Goal: Transaction & Acquisition: Purchase product/service

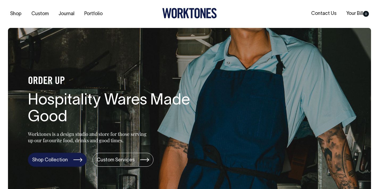
click at [77, 160] on link "Shop Collection" at bounding box center [57, 160] width 59 height 14
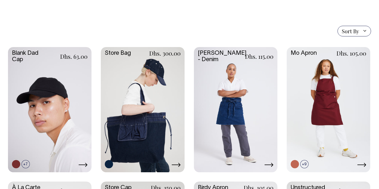
scroll to position [110, 0]
click at [247, 97] on link at bounding box center [235, 109] width 83 height 124
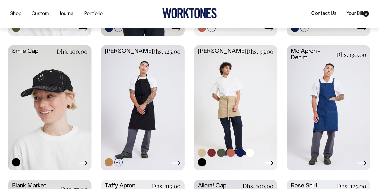
scroll to position [516, 0]
click at [257, 106] on link at bounding box center [235, 107] width 83 height 124
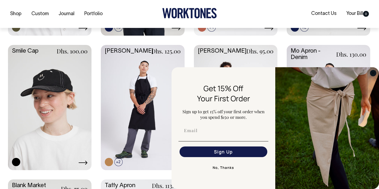
click at [371, 72] on circle "Close dialog" at bounding box center [373, 73] width 6 height 6
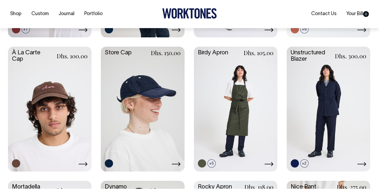
scroll to position [245, 0]
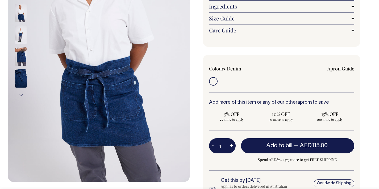
scroll to position [118, 0]
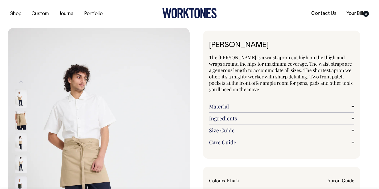
click at [22, 120] on img at bounding box center [21, 120] width 12 height 19
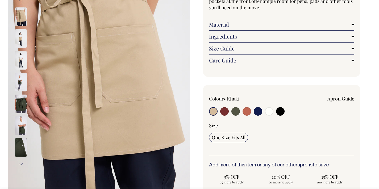
scroll to position [82, 0]
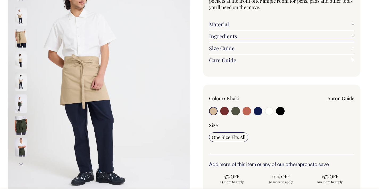
click at [21, 17] on img at bounding box center [21, 16] width 12 height 19
click at [22, 39] on img at bounding box center [21, 38] width 12 height 19
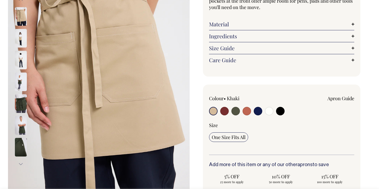
click at [23, 56] on img at bounding box center [21, 60] width 12 height 19
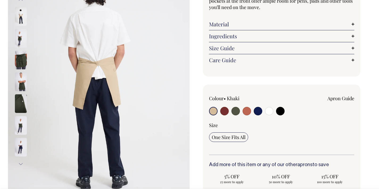
click at [22, 59] on img at bounding box center [21, 60] width 12 height 19
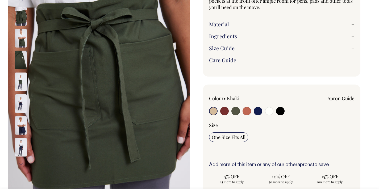
click at [22, 58] on img at bounding box center [21, 60] width 12 height 19
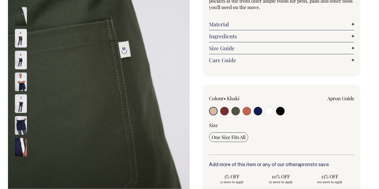
click at [22, 74] on img at bounding box center [21, 82] width 12 height 19
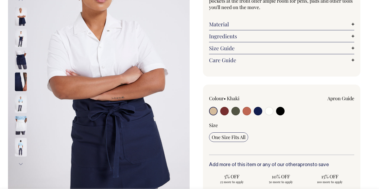
click at [21, 87] on img at bounding box center [21, 82] width 12 height 19
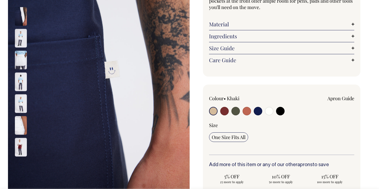
click at [22, 99] on img at bounding box center [21, 103] width 12 height 19
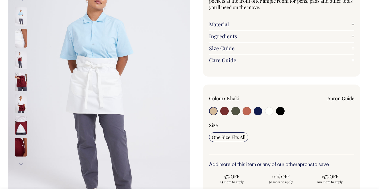
click at [22, 103] on img at bounding box center [21, 103] width 12 height 19
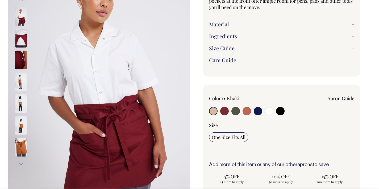
click at [214, 109] on input "radio" at bounding box center [213, 111] width 9 height 9
click at [213, 111] on input "radio" at bounding box center [213, 111] width 9 height 9
click at [226, 111] on input "radio" at bounding box center [224, 111] width 9 height 9
radio input "true"
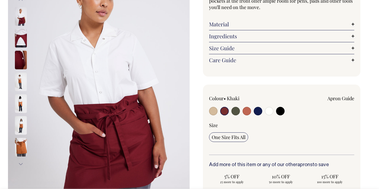
select select "Burgundy"
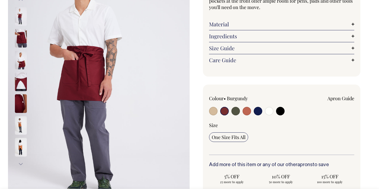
click at [216, 111] on input "radio" at bounding box center [213, 111] width 9 height 9
radio input "true"
select select "Khaki"
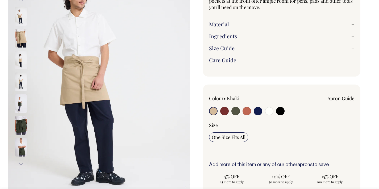
click at [247, 111] on input "radio" at bounding box center [246, 111] width 9 height 9
radio input "true"
select select "Rust"
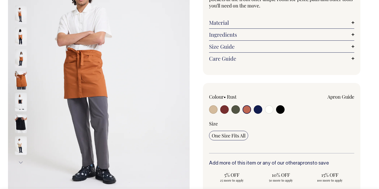
scroll to position [84, 0]
click at [260, 111] on input "radio" at bounding box center [257, 109] width 9 height 9
radio input "true"
select select "Dark Navy"
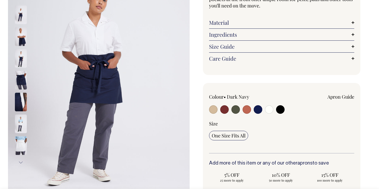
click at [246, 111] on input "radio" at bounding box center [246, 109] width 9 height 9
radio input "true"
select select "Rust"
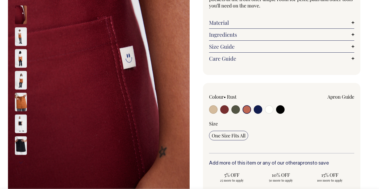
click at [19, 39] on img at bounding box center [21, 36] width 12 height 19
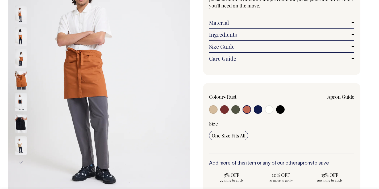
click at [21, 56] on div at bounding box center [28, 59] width 27 height 22
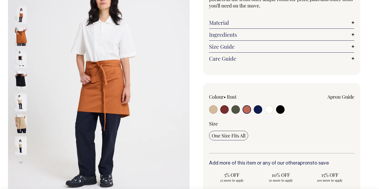
click at [235, 108] on input "radio" at bounding box center [235, 109] width 9 height 9
radio input "true"
select select "Olive"
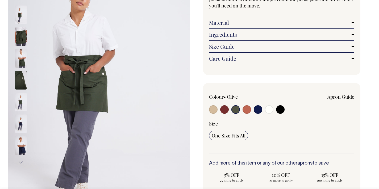
click at [24, 106] on img at bounding box center [21, 102] width 12 height 19
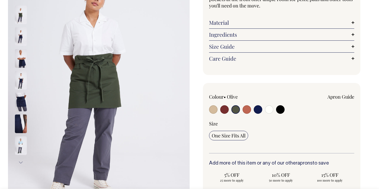
click at [24, 106] on img at bounding box center [21, 102] width 12 height 19
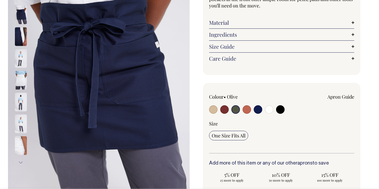
click at [20, 66] on img at bounding box center [21, 58] width 12 height 19
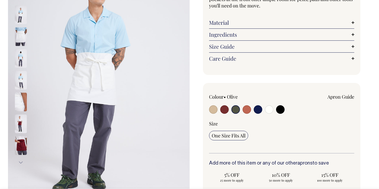
click at [20, 123] on img at bounding box center [21, 124] width 12 height 19
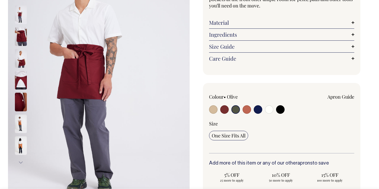
click at [24, 123] on img at bounding box center [21, 124] width 12 height 19
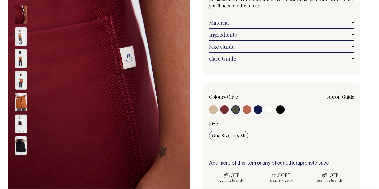
click at [21, 58] on img at bounding box center [21, 58] width 12 height 19
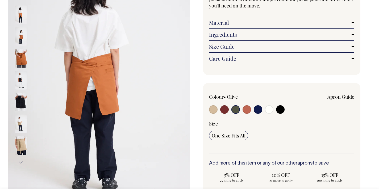
click at [21, 36] on div at bounding box center [28, 37] width 27 height 1460
click at [21, 124] on img at bounding box center [21, 124] width 12 height 19
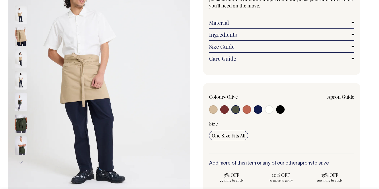
click at [223, 111] on input "radio" at bounding box center [224, 109] width 9 height 9
radio input "true"
select select "Burgundy"
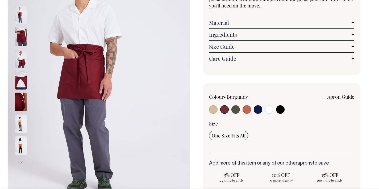
click at [234, 109] on input "radio" at bounding box center [235, 109] width 9 height 9
radio input "true"
select select "Olive"
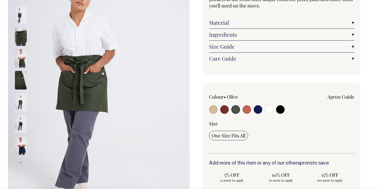
click at [245, 109] on input "radio" at bounding box center [246, 109] width 9 height 9
radio input "true"
select select "Rust"
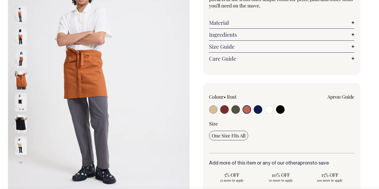
click at [257, 108] on input "radio" at bounding box center [257, 109] width 9 height 9
radio input "true"
select select "Dark Navy"
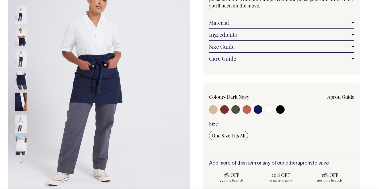
click at [248, 111] on input "radio" at bounding box center [246, 109] width 9 height 9
radio input "true"
select select "Rust"
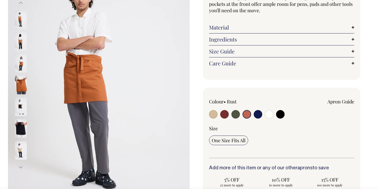
scroll to position [79, 0]
click at [23, 62] on img at bounding box center [21, 63] width 12 height 19
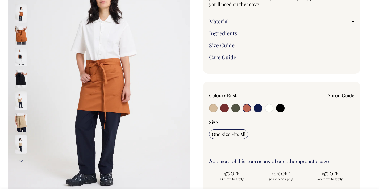
scroll to position [85, 0]
click at [269, 107] on input "radio" at bounding box center [269, 108] width 9 height 9
radio input "true"
select select "Off-White"
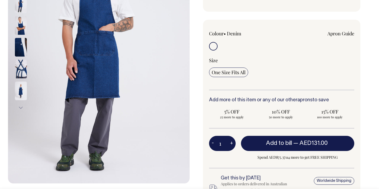
scroll to position [117, 0]
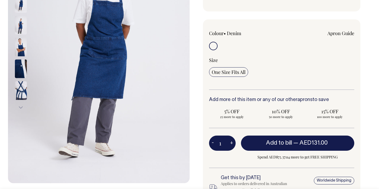
click at [24, 29] on img at bounding box center [21, 25] width 12 height 19
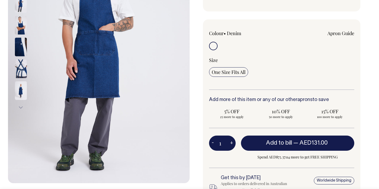
click at [19, 46] on img at bounding box center [21, 47] width 12 height 19
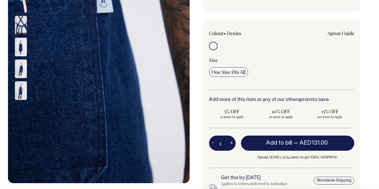
click at [24, 9] on img at bounding box center [21, 3] width 12 height 19
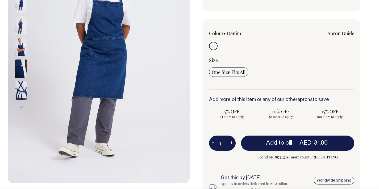
click at [24, 65] on img at bounding box center [21, 69] width 12 height 19
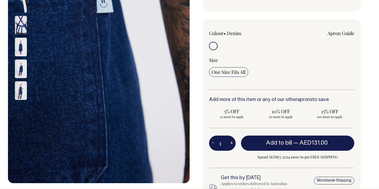
click at [25, 60] on img at bounding box center [21, 69] width 12 height 19
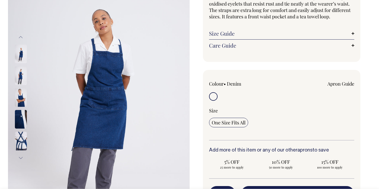
scroll to position [66, 0]
click at [24, 110] on img at bounding box center [21, 119] width 12 height 19
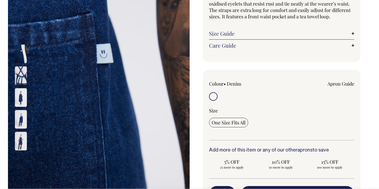
click at [26, 98] on div at bounding box center [28, 76] width 27 height 370
click at [25, 81] on img at bounding box center [21, 75] width 12 height 19
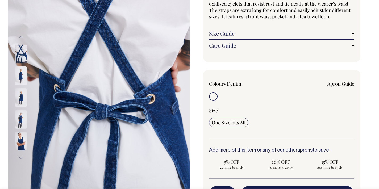
click at [22, 61] on img at bounding box center [21, 54] width 12 height 19
click at [20, 74] on img at bounding box center [21, 75] width 12 height 19
click at [18, 56] on img at bounding box center [21, 54] width 12 height 19
click at [21, 59] on img at bounding box center [21, 54] width 12 height 19
click at [22, 73] on img at bounding box center [21, 75] width 12 height 19
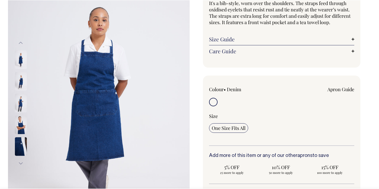
scroll to position [61, 0]
click at [22, 106] on img at bounding box center [21, 103] width 12 height 19
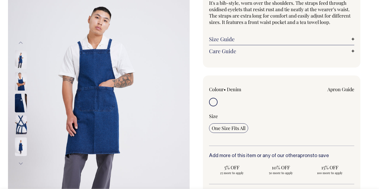
click at [23, 82] on img at bounding box center [21, 81] width 12 height 19
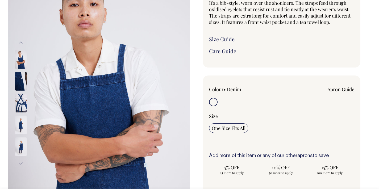
click at [21, 98] on img at bounding box center [21, 103] width 12 height 19
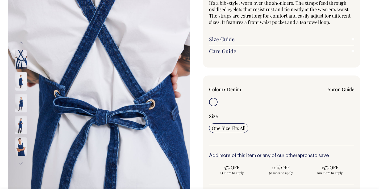
click at [18, 111] on img at bounding box center [21, 103] width 12 height 19
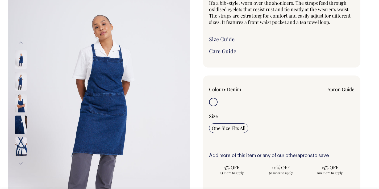
click at [20, 114] on div at bounding box center [28, 125] width 27 height 22
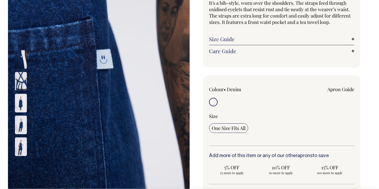
click at [22, 104] on img at bounding box center [21, 103] width 12 height 19
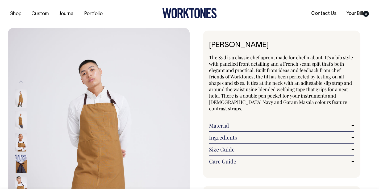
click at [23, 119] on img at bounding box center [21, 120] width 12 height 19
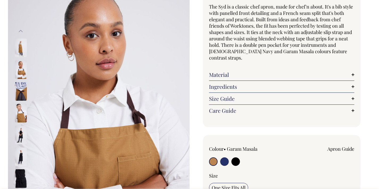
scroll to position [51, 0]
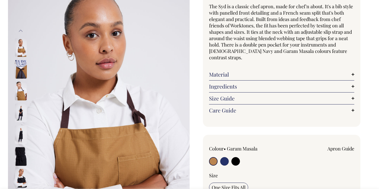
click at [226, 157] on input "radio" at bounding box center [224, 161] width 9 height 9
radio input "true"
select select "[DEMOGRAPHIC_DATA] Navy"
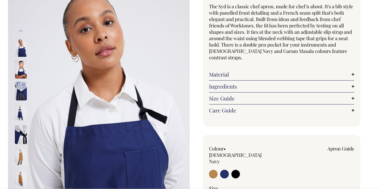
click at [234, 170] on input "radio" at bounding box center [235, 174] width 9 height 9
radio input "true"
select select "Black"
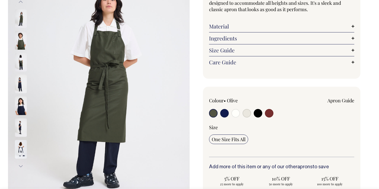
scroll to position [80, 0]
click at [19, 43] on img at bounding box center [21, 40] width 12 height 19
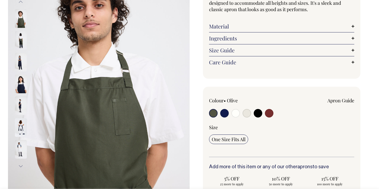
click at [20, 56] on img at bounding box center [21, 62] width 12 height 19
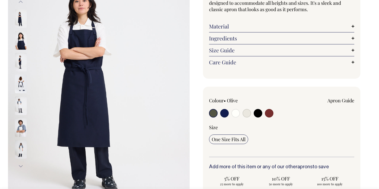
click at [20, 78] on img at bounding box center [21, 84] width 12 height 19
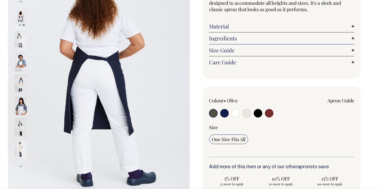
click at [23, 84] on img at bounding box center [21, 84] width 12 height 19
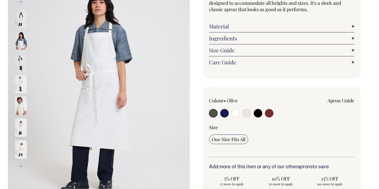
click at [24, 90] on img at bounding box center [21, 84] width 12 height 19
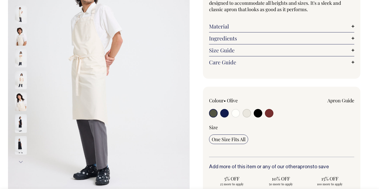
click at [23, 98] on div at bounding box center [28, 167] width 27 height 1155
click at [23, 108] on img at bounding box center [21, 101] width 12 height 19
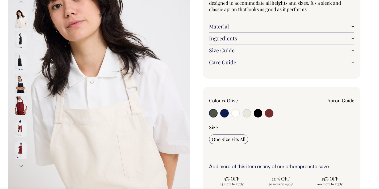
click at [21, 106] on img at bounding box center [21, 105] width 12 height 19
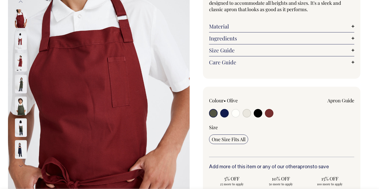
click at [20, 132] on img at bounding box center [21, 127] width 12 height 19
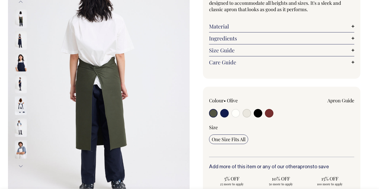
click at [20, 104] on img at bounding box center [21, 105] width 12 height 19
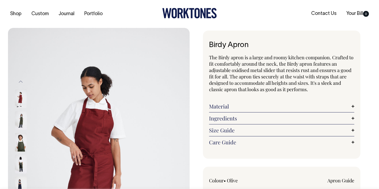
scroll to position [0, 0]
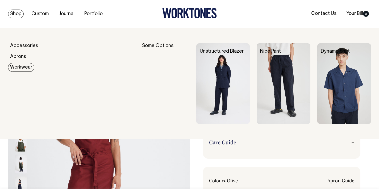
click at [21, 67] on link "Workwear" at bounding box center [21, 67] width 26 height 9
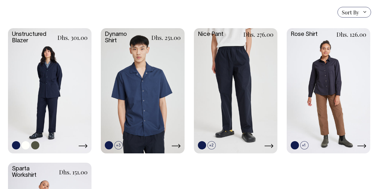
scroll to position [150, 0]
click at [72, 83] on link at bounding box center [49, 90] width 83 height 124
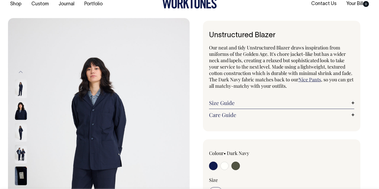
click at [225, 166] on input "radio" at bounding box center [224, 166] width 9 height 9
radio input "true"
select select "Off-White"
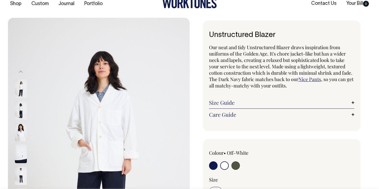
click at [21, 114] on img at bounding box center [21, 110] width 12 height 19
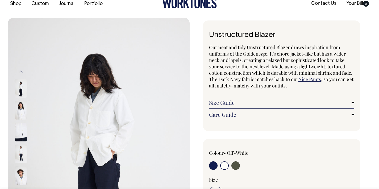
click at [23, 133] on img at bounding box center [21, 132] width 12 height 19
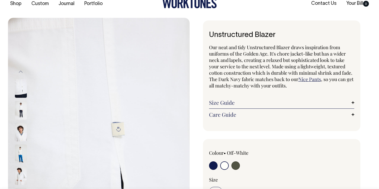
click at [26, 151] on img at bounding box center [21, 154] width 12 height 19
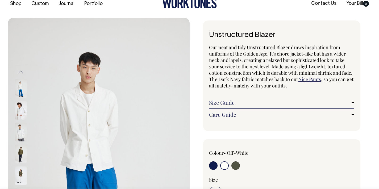
click at [20, 155] on img at bounding box center [21, 154] width 12 height 19
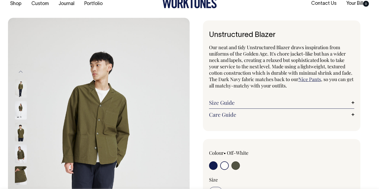
click at [19, 86] on img at bounding box center [21, 88] width 12 height 19
click at [23, 116] on img at bounding box center [21, 110] width 12 height 19
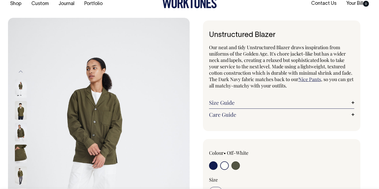
click at [23, 126] on img at bounding box center [21, 132] width 12 height 19
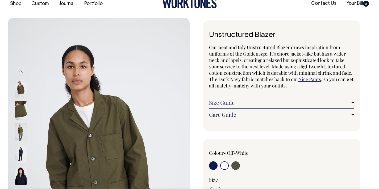
click at [27, 155] on img at bounding box center [21, 154] width 12 height 19
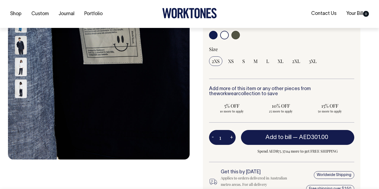
click at [23, 91] on img at bounding box center [21, 88] width 12 height 19
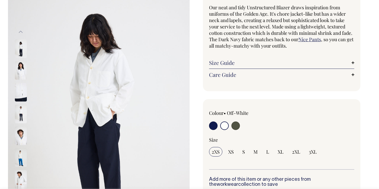
scroll to position [50, 0]
click at [27, 146] on div at bounding box center [28, 136] width 27 height 22
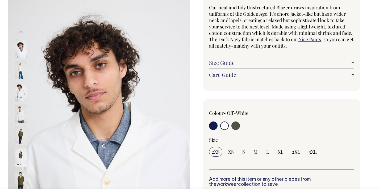
click at [225, 126] on input "radio" at bounding box center [224, 125] width 9 height 9
click at [214, 127] on input "radio" at bounding box center [213, 125] width 9 height 9
radio input "true"
select select "Dark Navy"
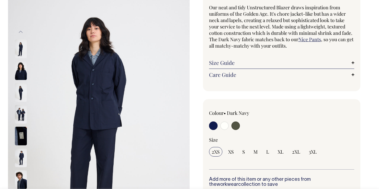
click at [20, 86] on img at bounding box center [21, 92] width 12 height 19
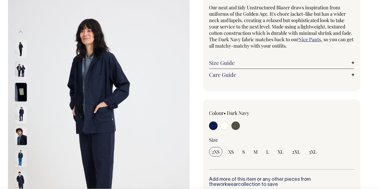
click at [18, 77] on img at bounding box center [21, 70] width 12 height 19
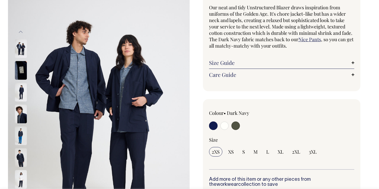
click at [25, 46] on img at bounding box center [21, 48] width 12 height 19
click at [23, 47] on img at bounding box center [21, 48] width 12 height 19
click at [24, 75] on img at bounding box center [21, 70] width 12 height 19
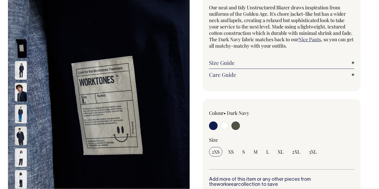
click at [21, 55] on img at bounding box center [21, 48] width 12 height 19
click at [22, 66] on img at bounding box center [21, 70] width 12 height 19
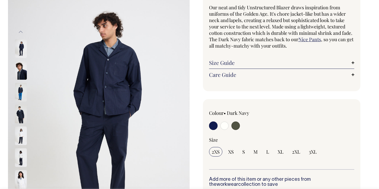
click at [25, 92] on img at bounding box center [21, 92] width 12 height 19
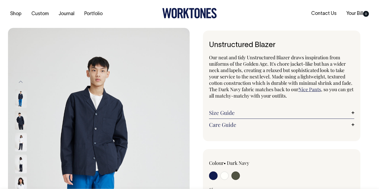
click at [24, 144] on img at bounding box center [21, 142] width 12 height 19
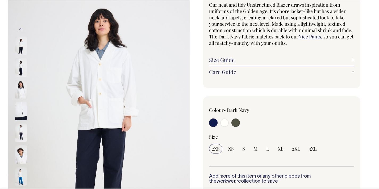
scroll to position [53, 0]
click at [21, 67] on img at bounding box center [21, 67] width 12 height 19
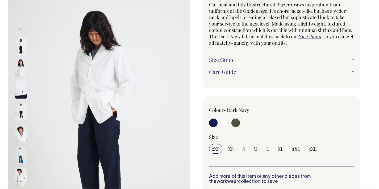
click at [20, 49] on img at bounding box center [21, 45] width 12 height 19
click at [21, 113] on img at bounding box center [21, 111] width 12 height 19
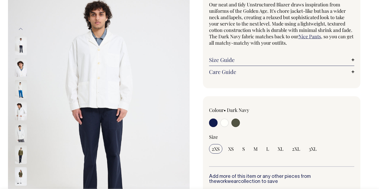
click at [23, 90] on img at bounding box center [21, 89] width 12 height 19
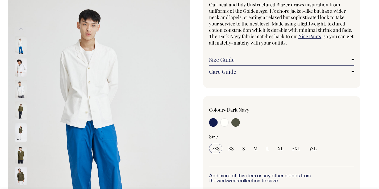
click at [231, 124] on input "radio" at bounding box center [235, 122] width 9 height 9
radio input "true"
select select "Olive"
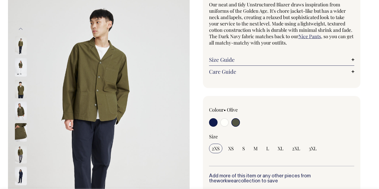
click at [226, 124] on input "radio" at bounding box center [224, 122] width 9 height 9
radio input "true"
select select "Off-White"
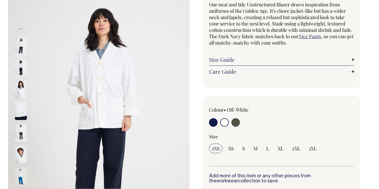
click at [212, 124] on input "radio" at bounding box center [213, 122] width 9 height 9
radio input "true"
select select "Dark Navy"
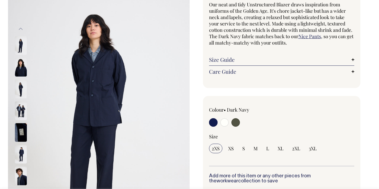
click at [211, 123] on input "radio" at bounding box center [213, 122] width 9 height 9
click at [23, 66] on img at bounding box center [21, 67] width 12 height 19
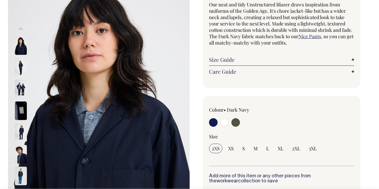
click at [22, 88] on img at bounding box center [21, 89] width 12 height 19
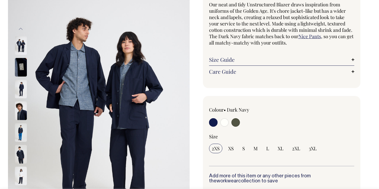
click at [21, 70] on img at bounding box center [21, 67] width 12 height 19
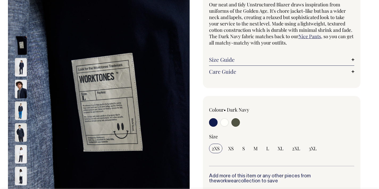
click at [24, 93] on img at bounding box center [21, 89] width 12 height 19
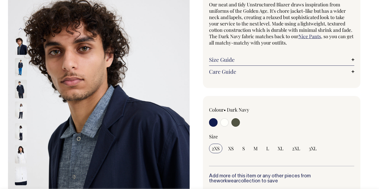
click at [23, 85] on img at bounding box center [21, 89] width 12 height 19
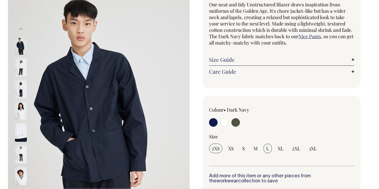
click at [266, 146] on span "L" at bounding box center [267, 149] width 3 height 6
click at [266, 145] on input "L" at bounding box center [267, 149] width 8 height 10
radio input "true"
select select "L"
click at [19, 111] on img at bounding box center [21, 111] width 12 height 19
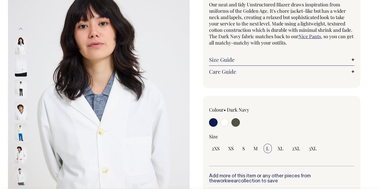
click at [18, 129] on img at bounding box center [21, 133] width 12 height 19
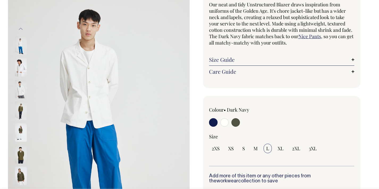
click at [20, 63] on img at bounding box center [21, 67] width 12 height 19
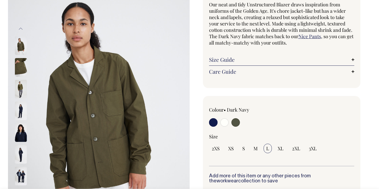
click at [16, 68] on img at bounding box center [21, 67] width 12 height 19
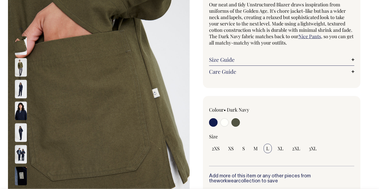
click at [24, 85] on img at bounding box center [21, 89] width 12 height 19
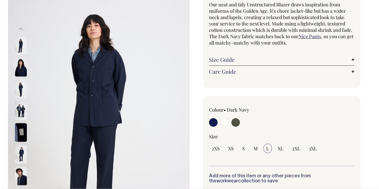
click at [25, 65] on img at bounding box center [21, 67] width 12 height 19
